Goal: Find specific page/section: Find specific page/section

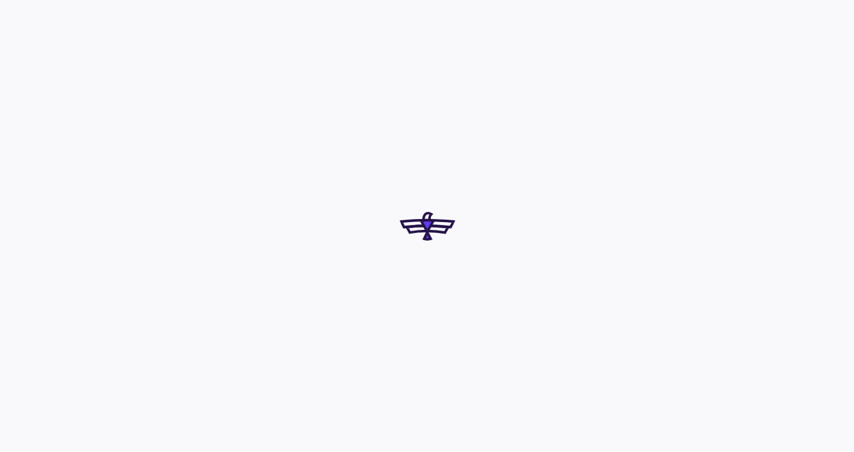
click at [449, 333] on div at bounding box center [427, 226] width 854 height 452
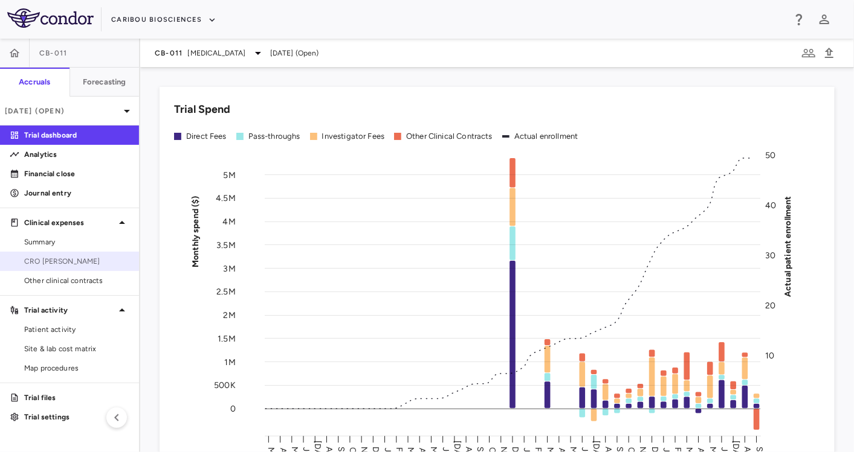
click at [92, 260] on span "CRO [PERSON_NAME]" at bounding box center [76, 261] width 105 height 11
